Goal: Information Seeking & Learning: Learn about a topic

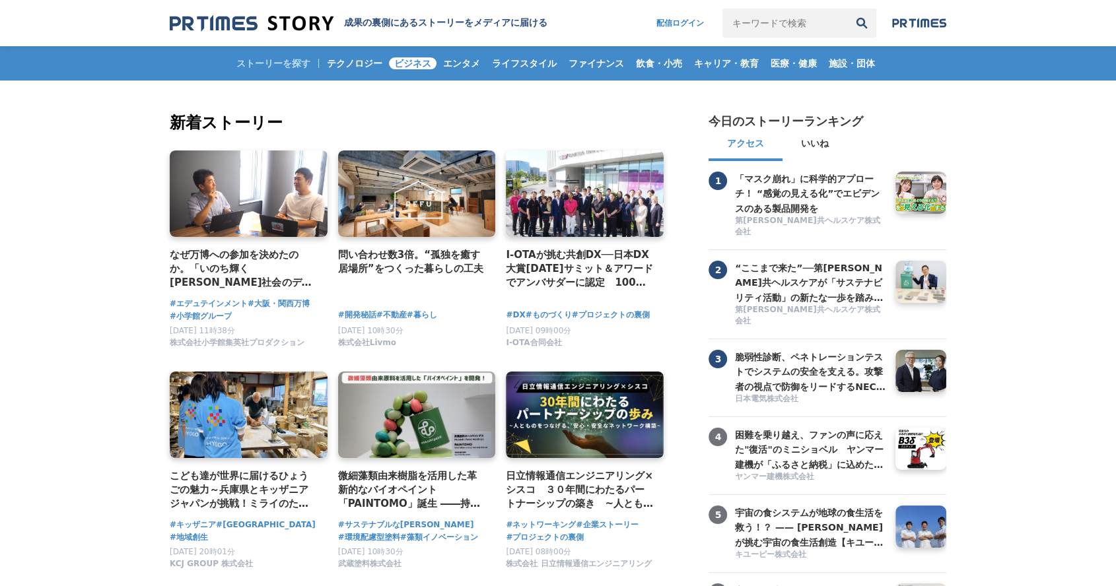
click at [411, 59] on span "ビジネス" at bounding box center [413, 63] width 48 height 12
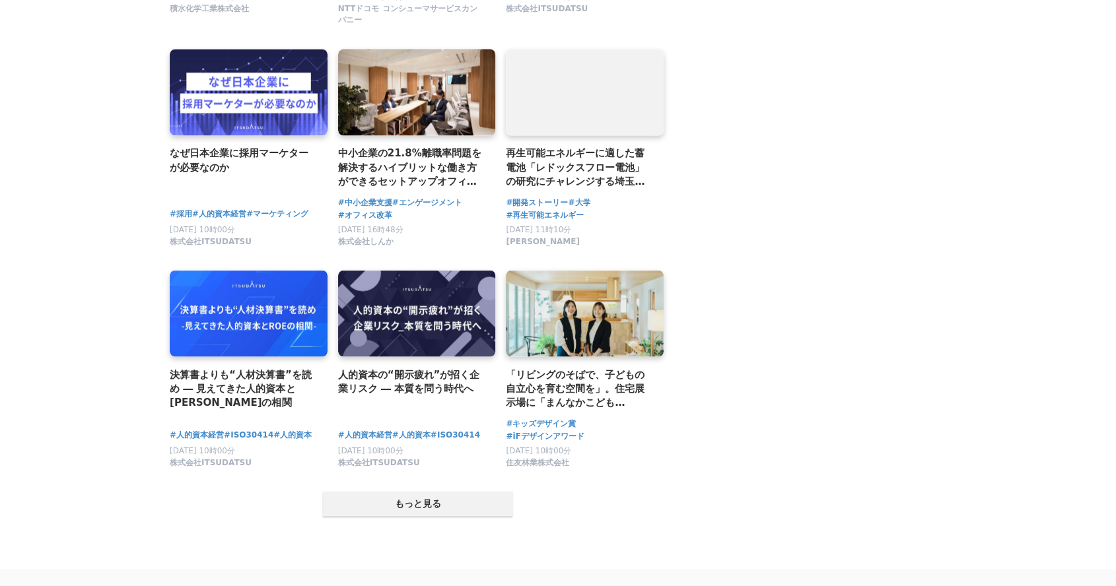
scroll to position [2420, 0]
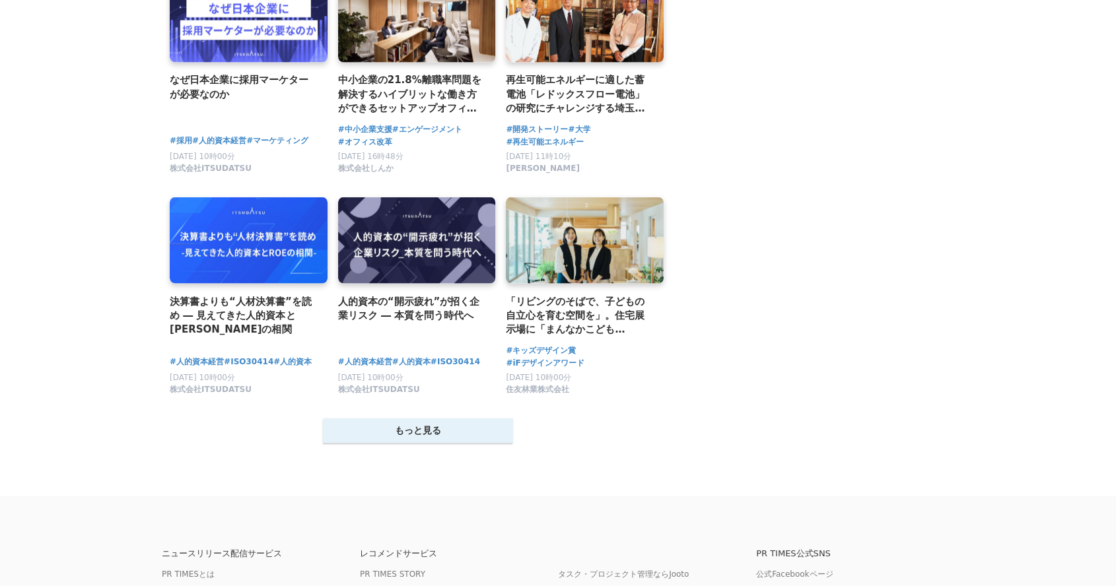
click at [456, 438] on button "もっと見る" at bounding box center [418, 430] width 190 height 25
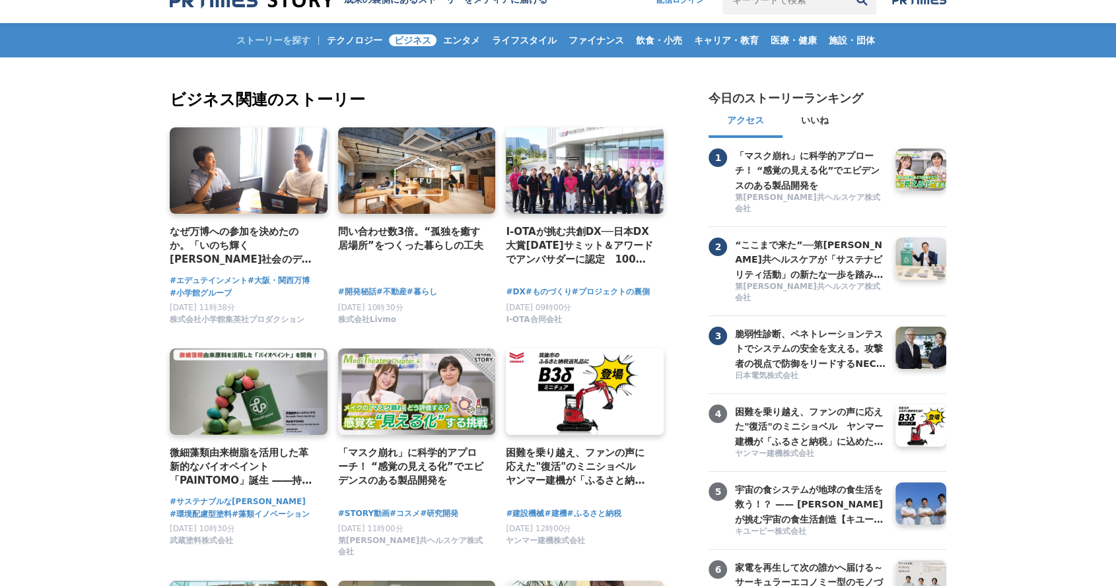
scroll to position [0, 0]
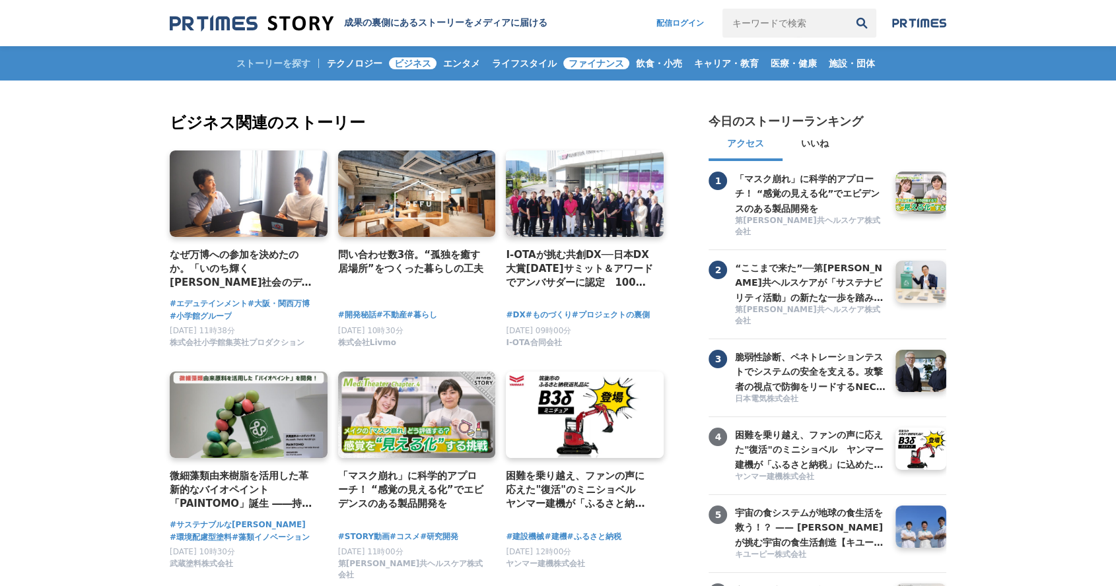
click at [582, 61] on span "ファイナンス" at bounding box center [596, 63] width 66 height 12
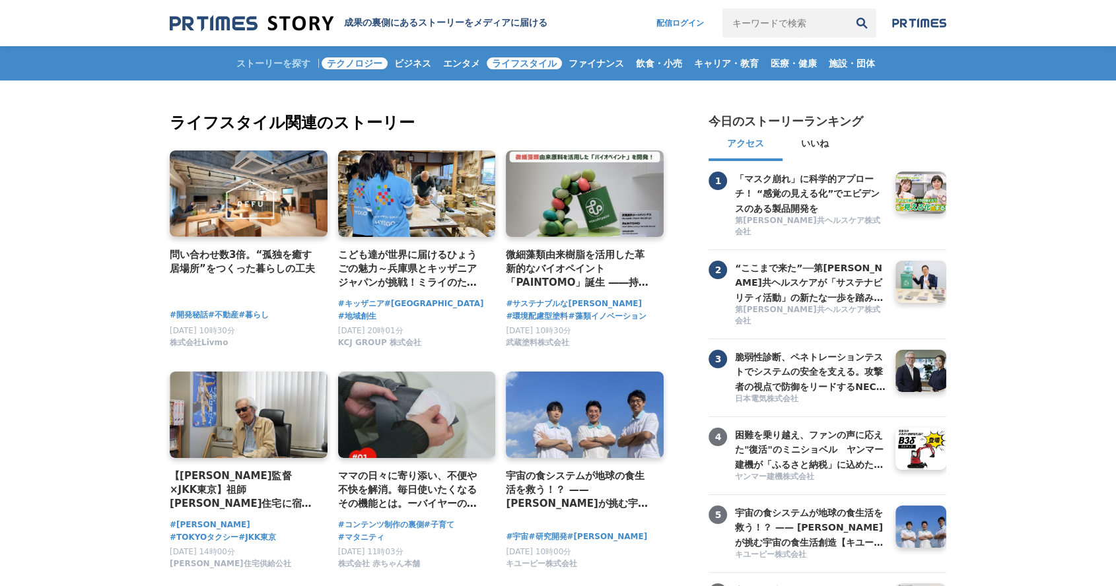
click at [351, 59] on span "テクノロジー" at bounding box center [354, 63] width 66 height 12
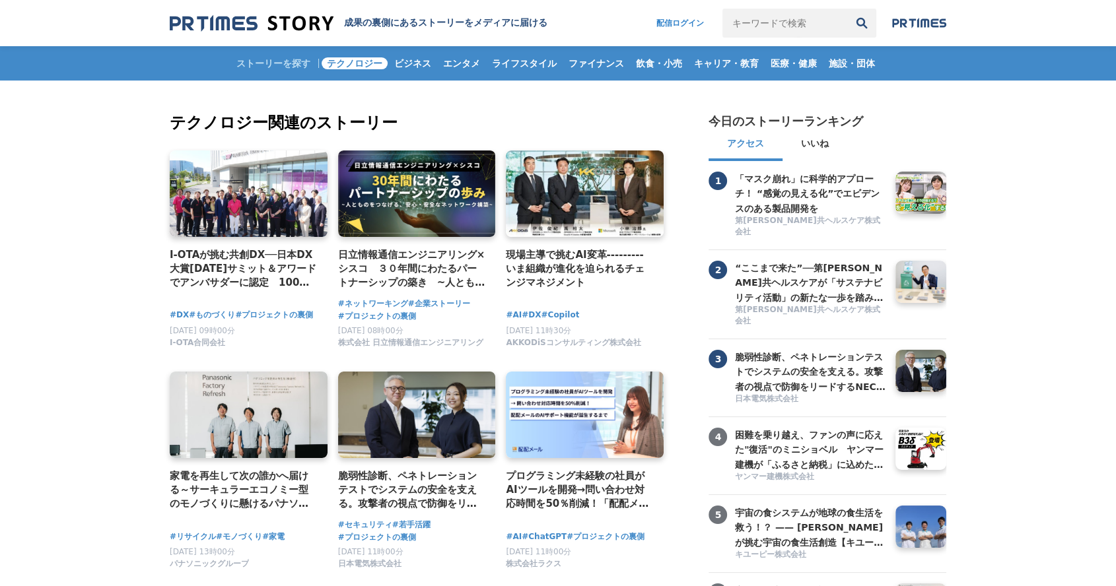
drag, startPoint x: 1125, startPoint y: 15, endPoint x: 970, endPoint y: 140, distance: 199.5
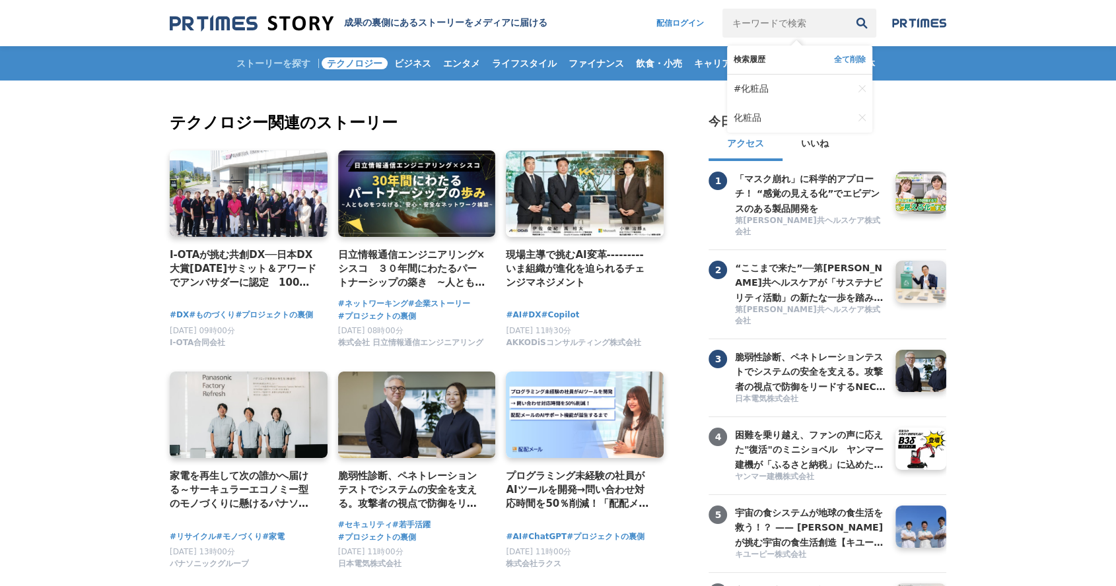
click at [785, 16] on input "キーワードで検索" at bounding box center [784, 23] width 125 height 29
click at [784, 88] on link "#化粧品" at bounding box center [792, 89] width 119 height 29
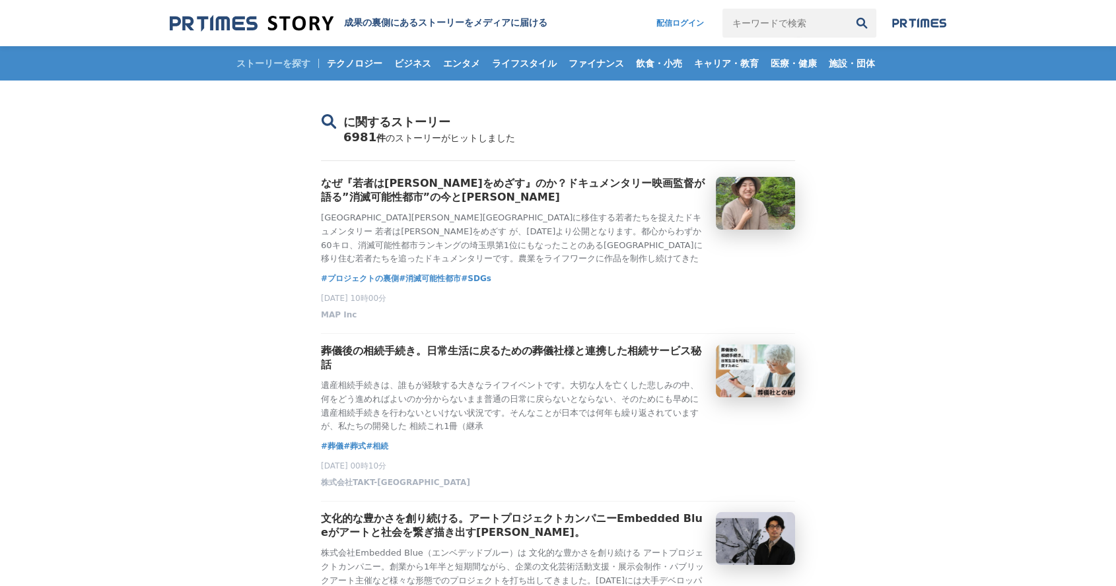
click at [858, 24] on button "検索" at bounding box center [861, 23] width 29 height 29
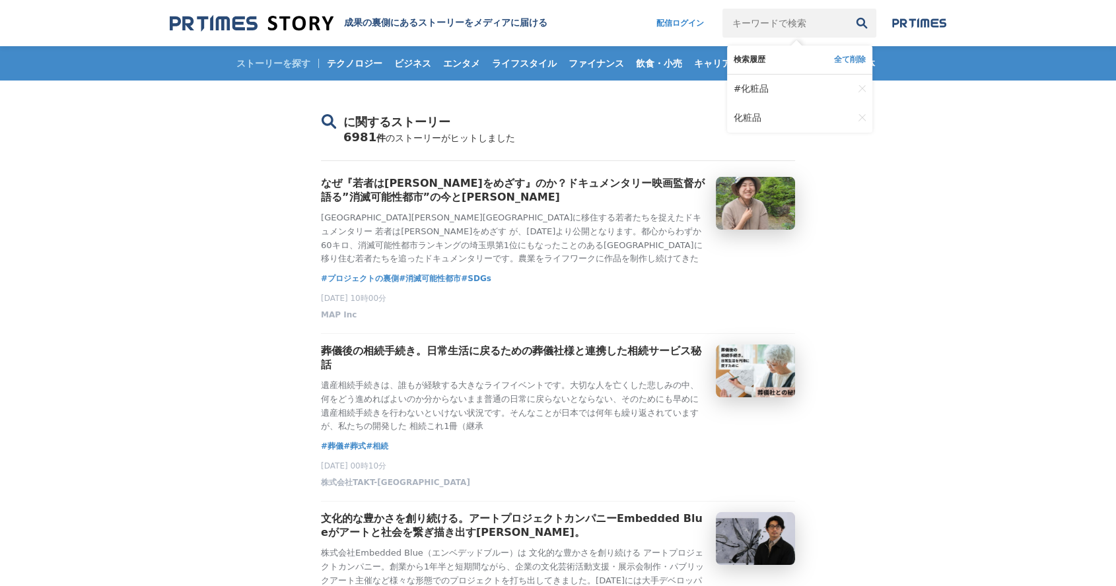
click at [815, 19] on input "キーワードで検索" at bounding box center [784, 23] width 125 height 29
click at [752, 125] on link "化粧品" at bounding box center [792, 118] width 119 height 29
